Goal: Task Accomplishment & Management: Use online tool/utility

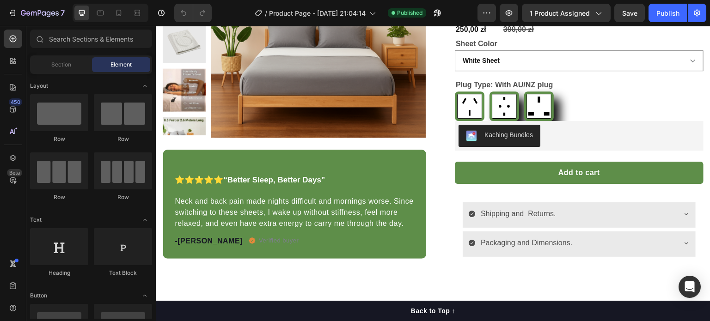
scroll to position [134, 0]
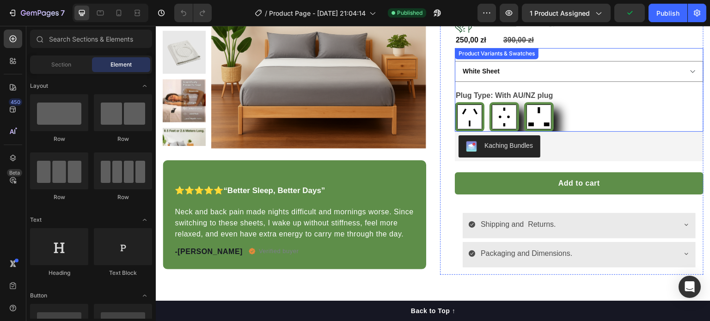
click at [562, 123] on div "With AU/NZ plug With AU/NZ plug With EU plug With EU plug With UK/IRE plug With…" at bounding box center [579, 117] width 249 height 30
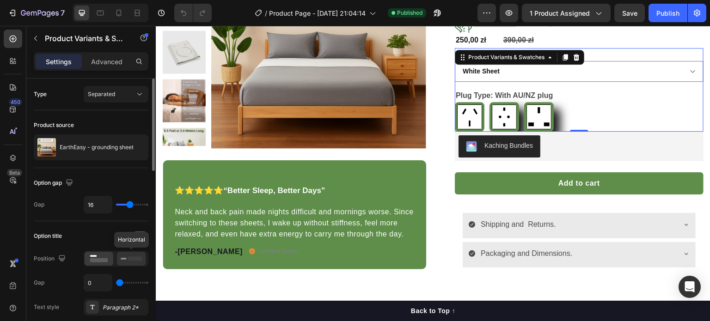
click at [130, 262] on icon at bounding box center [131, 259] width 21 height 10
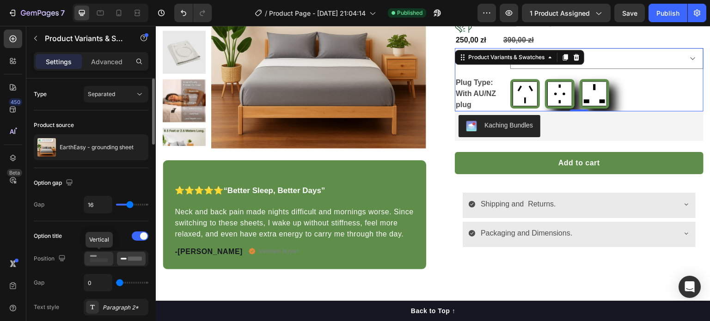
click at [101, 265] on div at bounding box center [99, 259] width 29 height 14
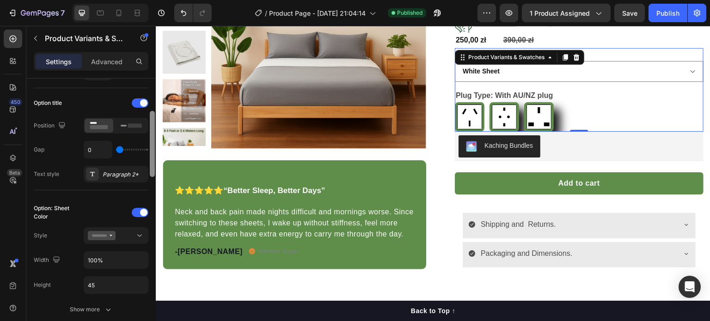
scroll to position [137, 0]
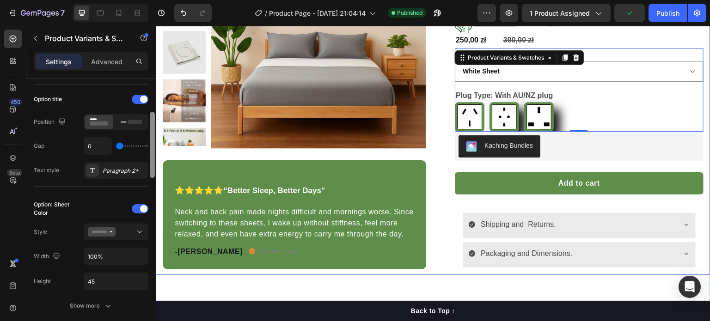
drag, startPoint x: 308, startPoint y: 148, endPoint x: 157, endPoint y: 176, distance: 152.9
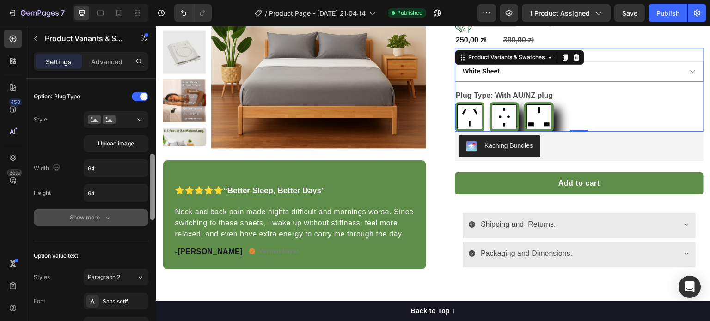
scroll to position [387, 0]
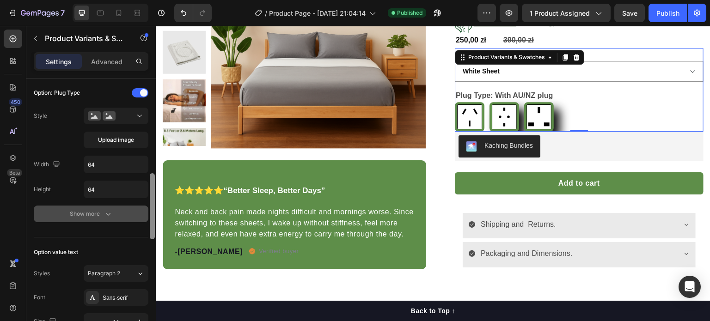
click at [111, 217] on button "Show more" at bounding box center [91, 214] width 115 height 17
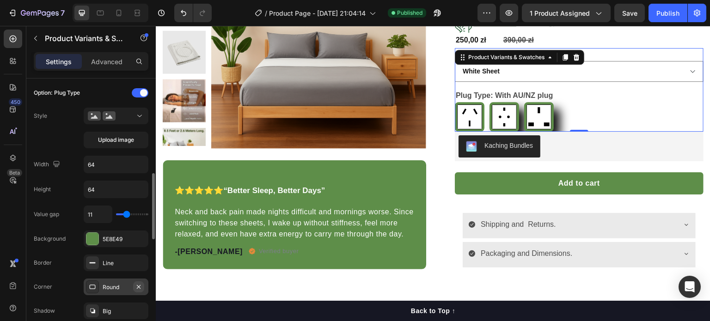
click at [139, 284] on icon "button" at bounding box center [138, 287] width 7 height 7
click at [139, 284] on div "Add..." at bounding box center [124, 288] width 43 height 8
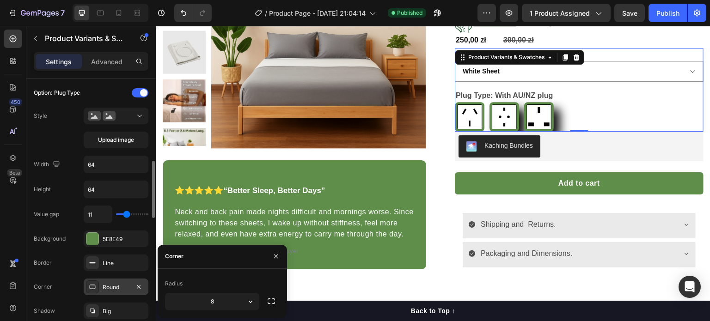
click at [105, 289] on div "Round" at bounding box center [116, 288] width 27 height 8
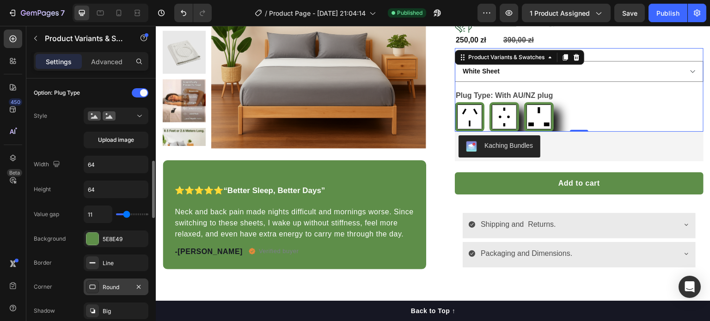
click at [105, 289] on div "Round" at bounding box center [116, 288] width 27 height 8
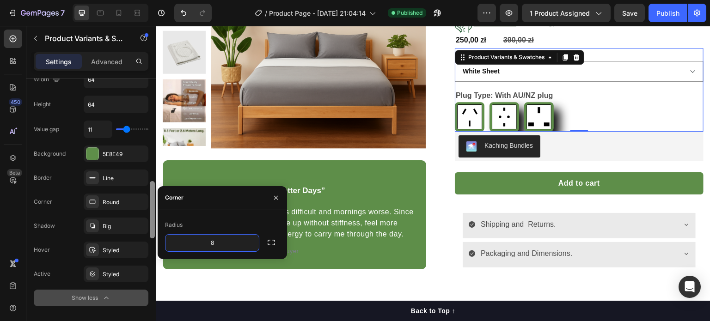
scroll to position [475, 0]
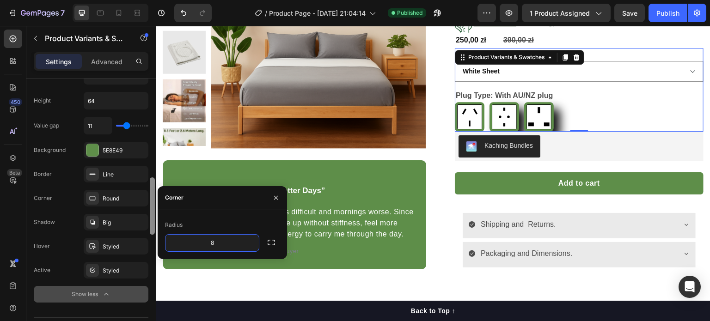
drag, startPoint x: 154, startPoint y: 207, endPoint x: 155, endPoint y: 226, distance: 19.0
click at [155, 226] on div at bounding box center [152, 211] width 7 height 269
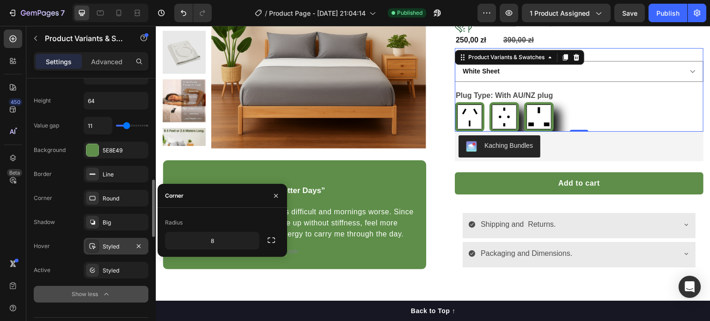
click at [126, 248] on div "Styled" at bounding box center [116, 247] width 27 height 8
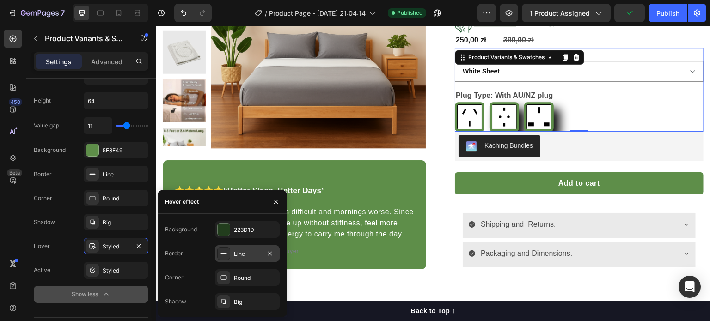
click at [228, 256] on div at bounding box center [223, 253] width 13 height 13
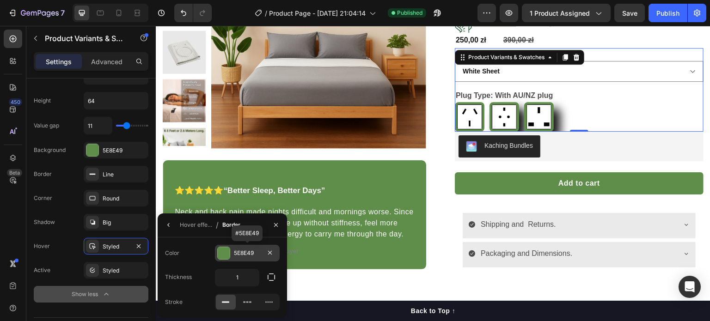
click at [227, 257] on div at bounding box center [224, 253] width 12 height 12
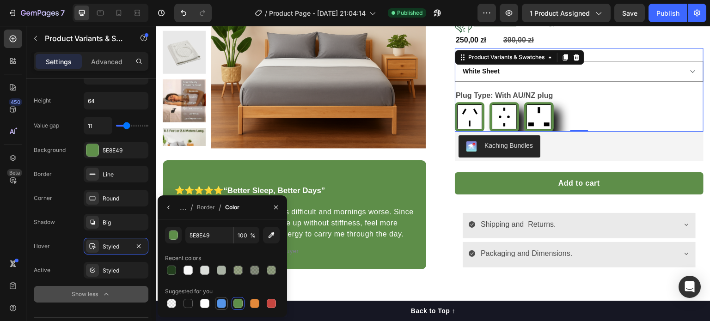
click at [223, 304] on div at bounding box center [221, 303] width 9 height 9
click at [208, 303] on div at bounding box center [204, 303] width 9 height 9
click at [173, 273] on div at bounding box center [171, 270] width 9 height 9
type input "223D1D"
click at [165, 267] on div at bounding box center [171, 270] width 13 height 13
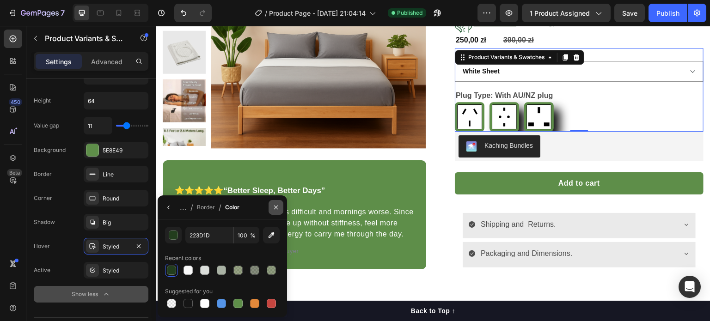
click at [273, 206] on icon "button" at bounding box center [275, 207] width 7 height 7
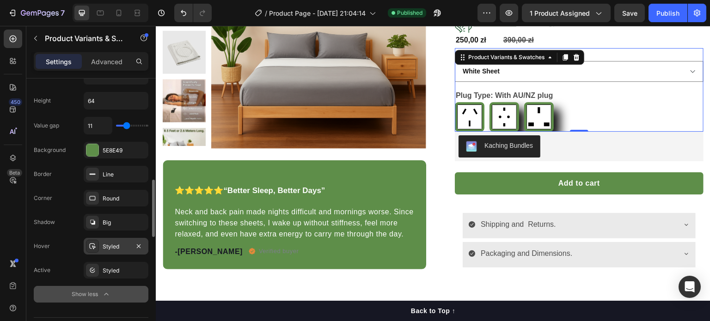
click at [133, 248] on div "Styled" at bounding box center [116, 246] width 65 height 17
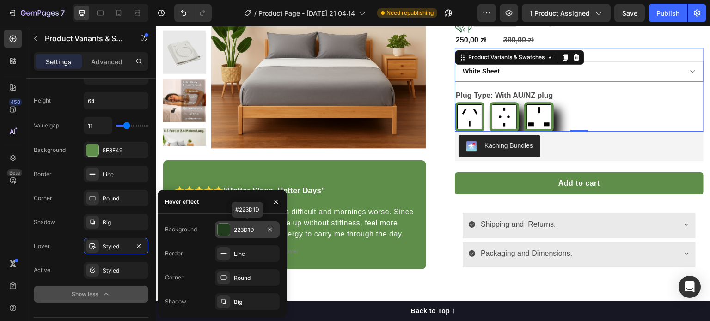
click at [226, 231] on div at bounding box center [224, 230] width 12 height 12
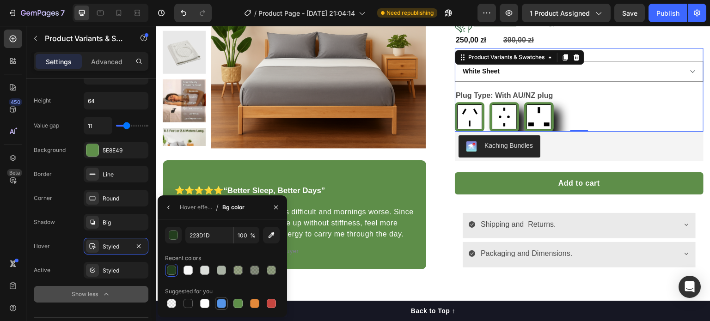
click at [223, 303] on div at bounding box center [221, 303] width 9 height 9
type input "5594E7"
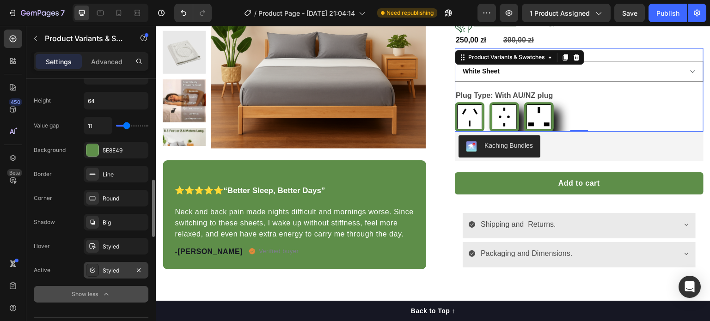
click at [111, 272] on div "Styled" at bounding box center [116, 271] width 27 height 8
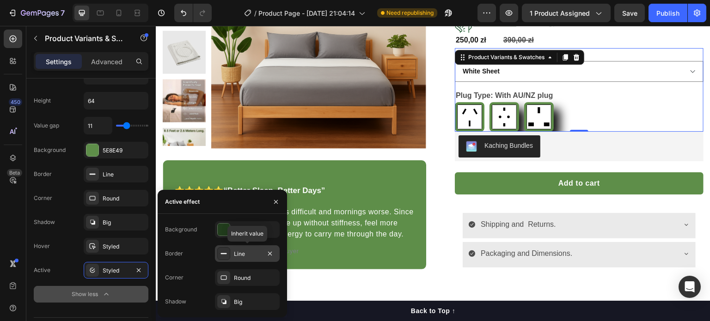
click at [233, 252] on div "Line" at bounding box center [247, 254] width 65 height 17
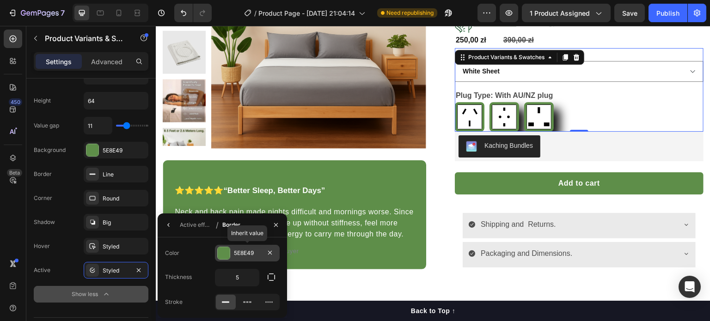
click at [245, 256] on div "5E8E49" at bounding box center [247, 253] width 27 height 8
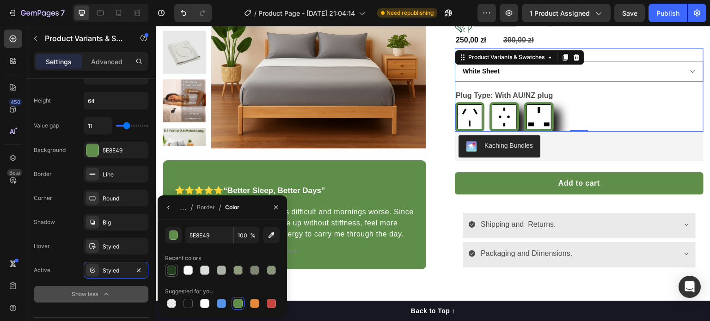
click at [174, 274] on div at bounding box center [171, 270] width 9 height 9
click at [200, 270] on div at bounding box center [204, 270] width 9 height 9
click at [224, 299] on div at bounding box center [221, 303] width 9 height 9
click at [190, 305] on div at bounding box center [188, 303] width 9 height 9
type input "151515"
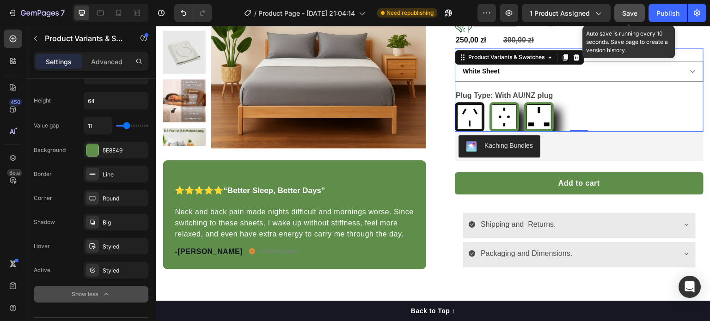
click at [635, 10] on span "Save" at bounding box center [630, 13] width 15 height 8
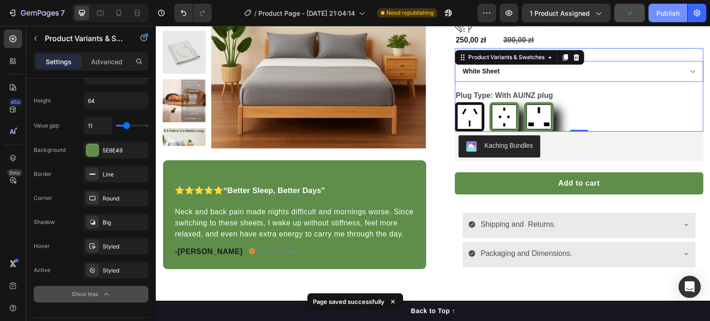
click at [662, 10] on div "Publish" at bounding box center [668, 13] width 23 height 10
